Goal: Check status: Check status

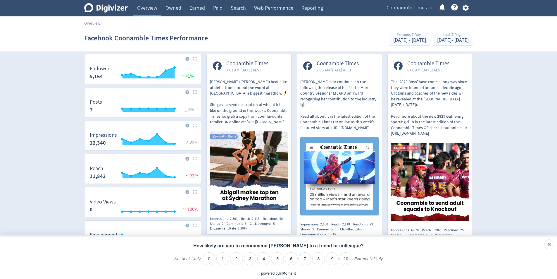
scroll to position [29, 0]
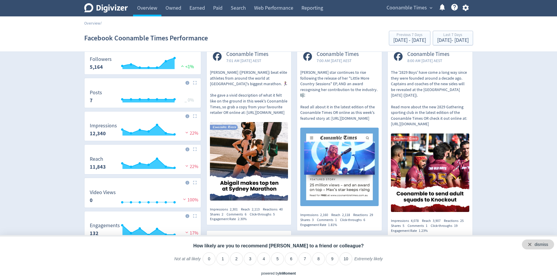
click at [549, 243] on div "dismiss" at bounding box center [538, 244] width 32 height 10
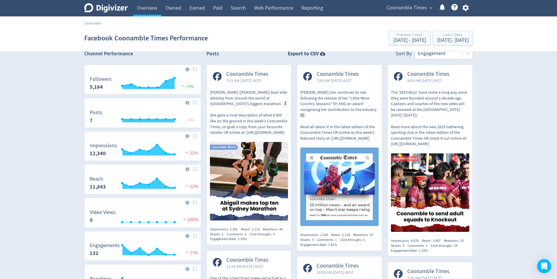
scroll to position [0, 0]
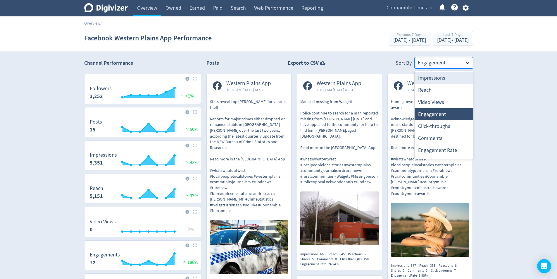
click at [468, 64] on icon at bounding box center [467, 63] width 6 height 6
